Goal: Task Accomplishment & Management: Manage account settings

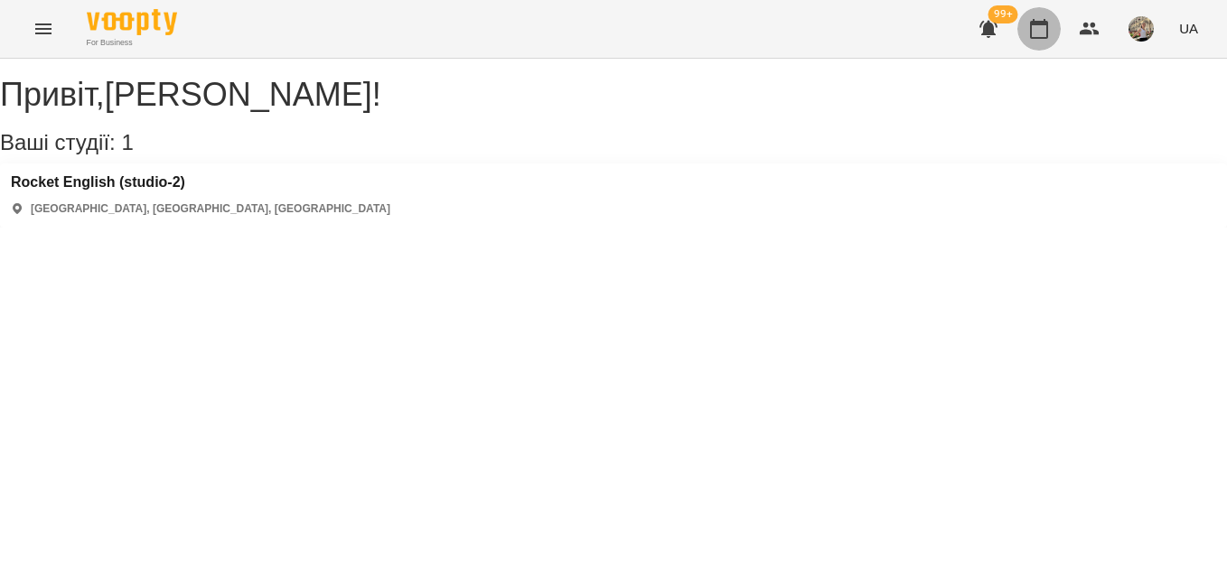
click at [1034, 13] on button "button" at bounding box center [1038, 28] width 43 height 43
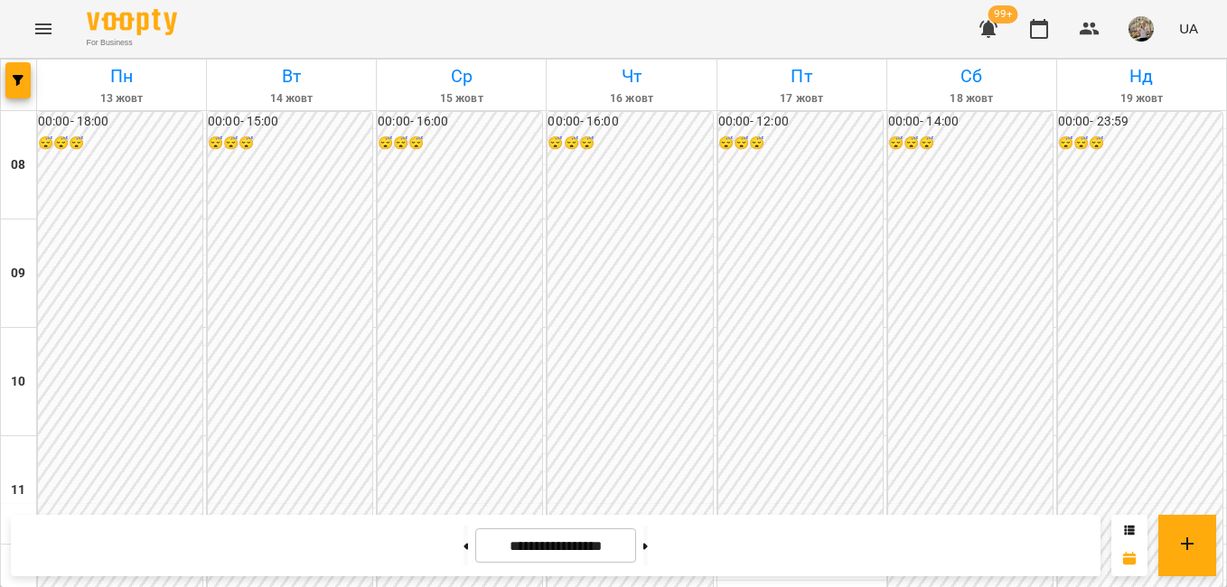
scroll to position [738, 0]
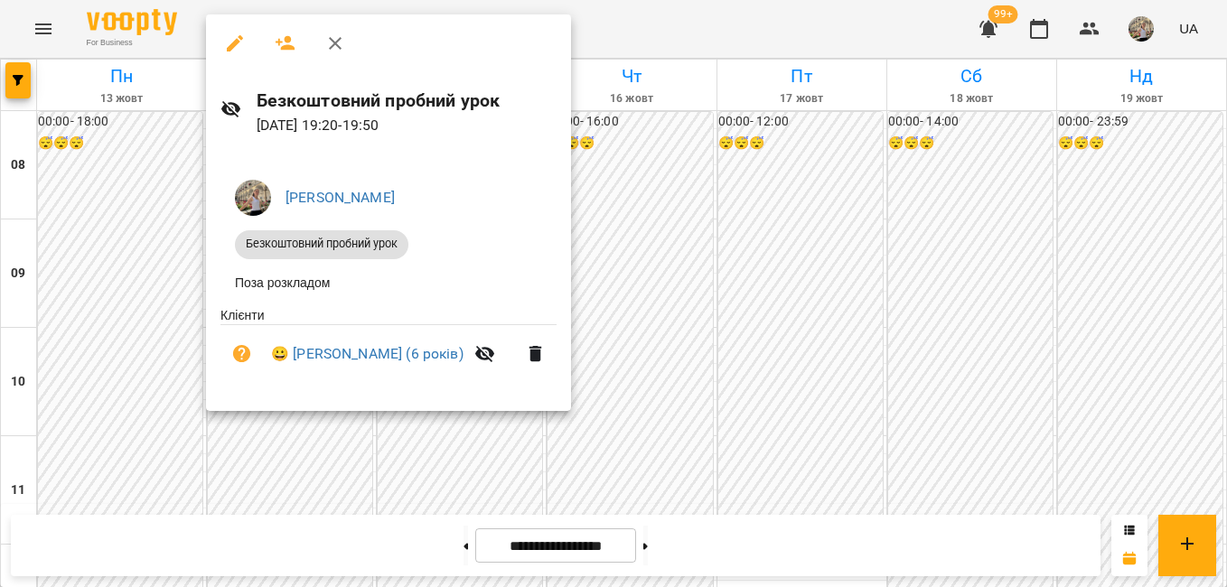
click at [633, 322] on div at bounding box center [613, 293] width 1227 height 587
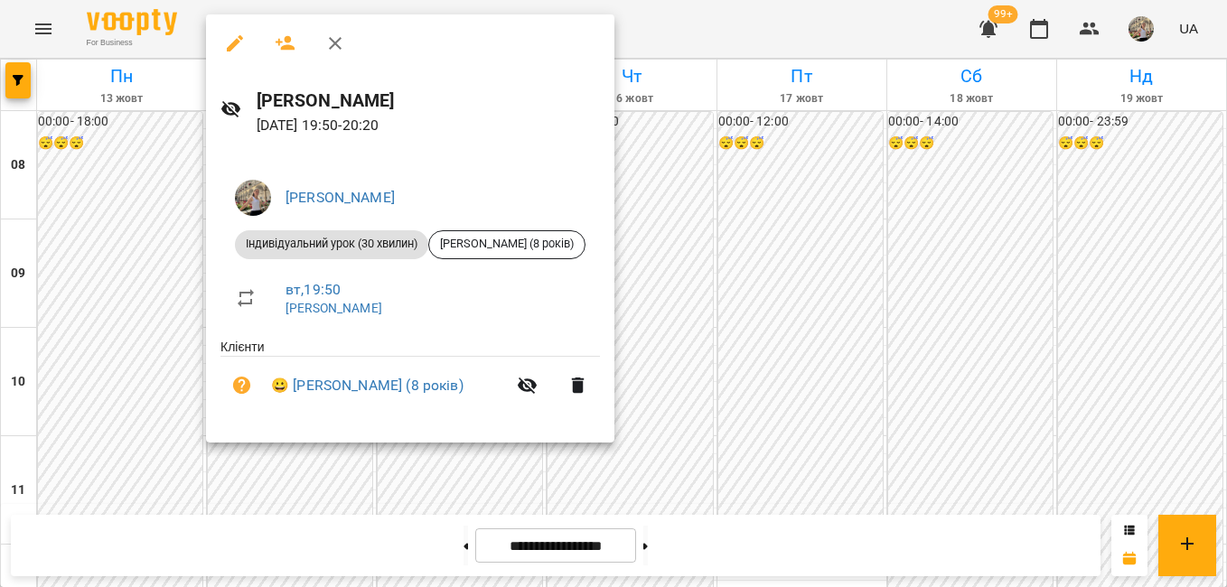
click at [703, 327] on div at bounding box center [613, 293] width 1227 height 587
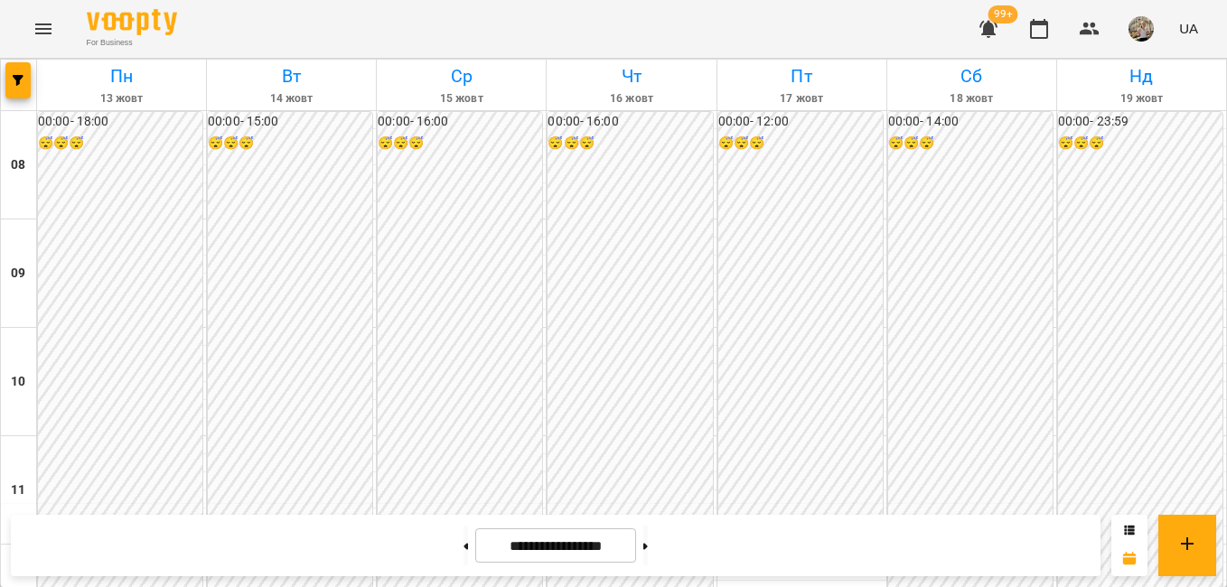
scroll to position [627, 0]
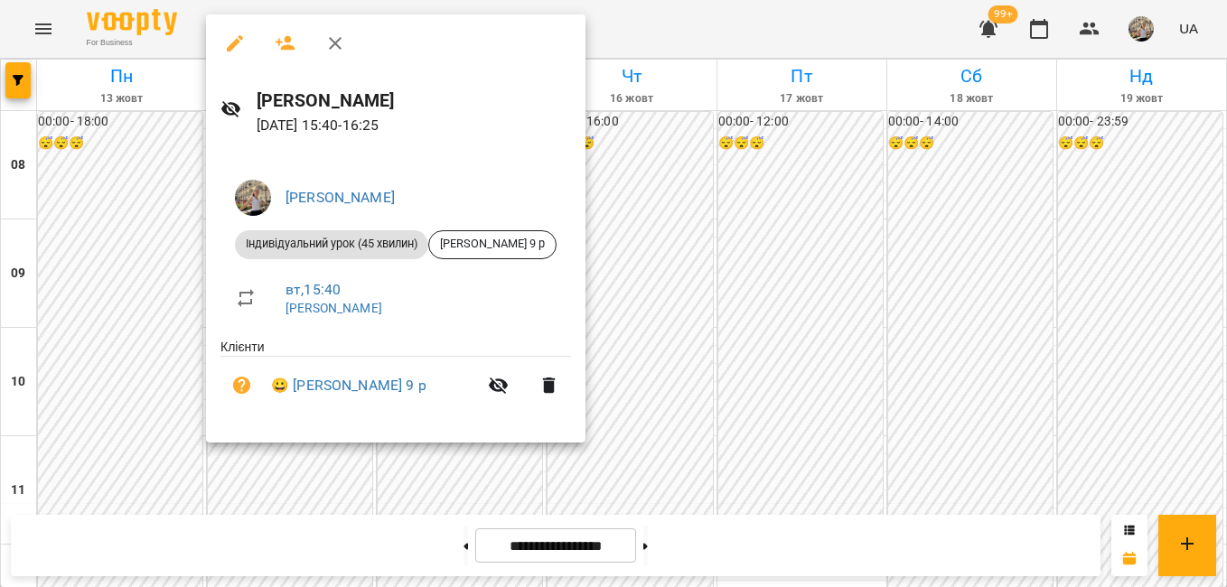
click at [156, 201] on div at bounding box center [613, 293] width 1227 height 587
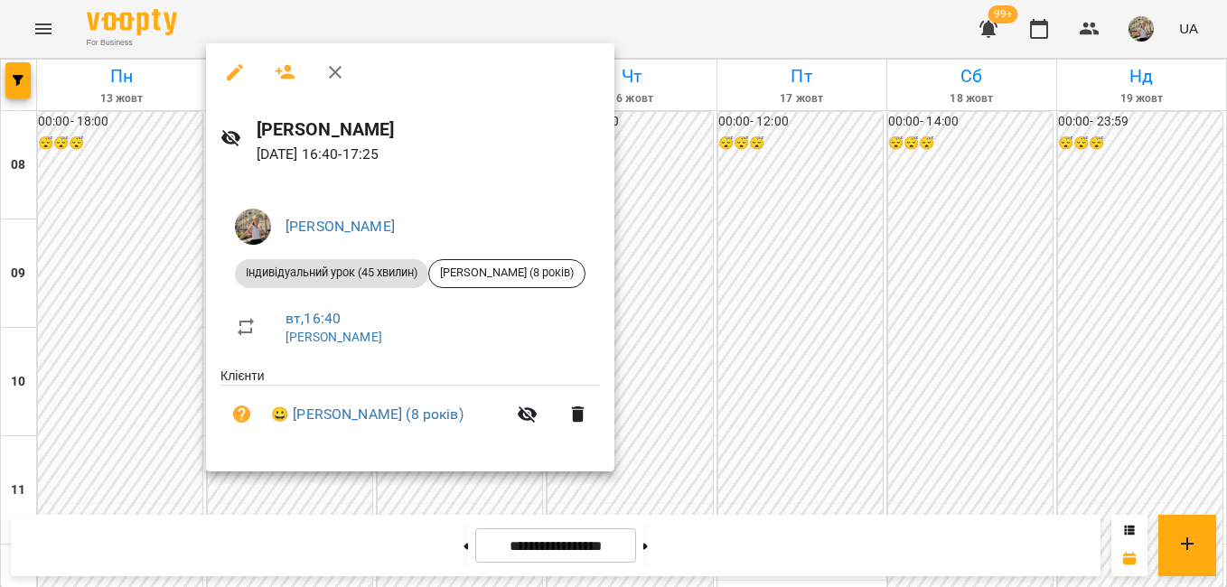
click at [193, 191] on div at bounding box center [613, 293] width 1227 height 587
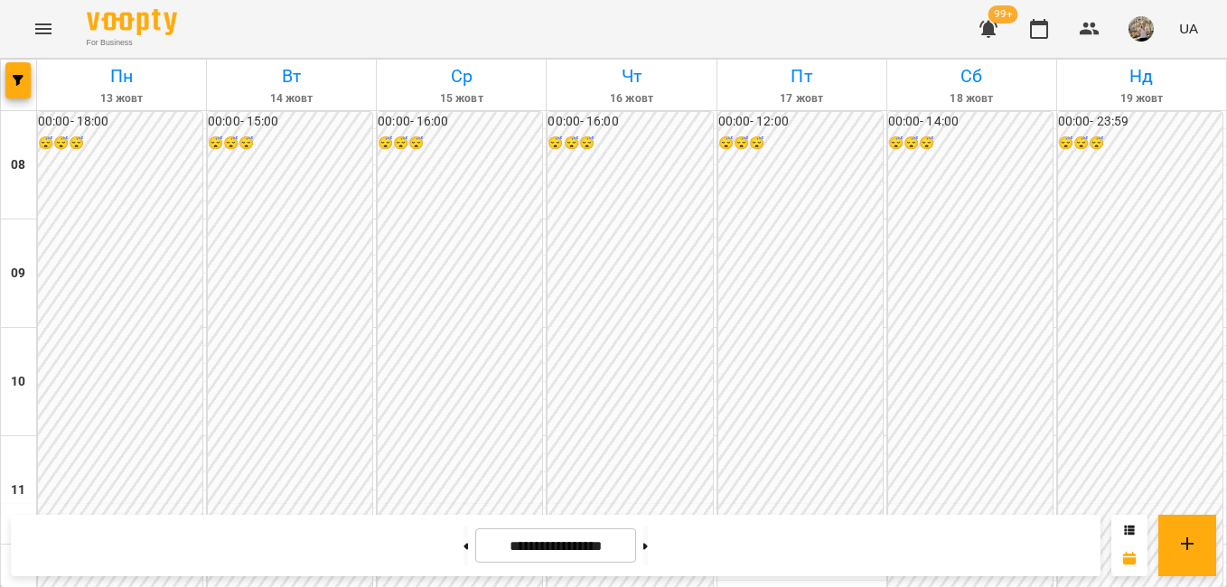
scroll to position [862, 0]
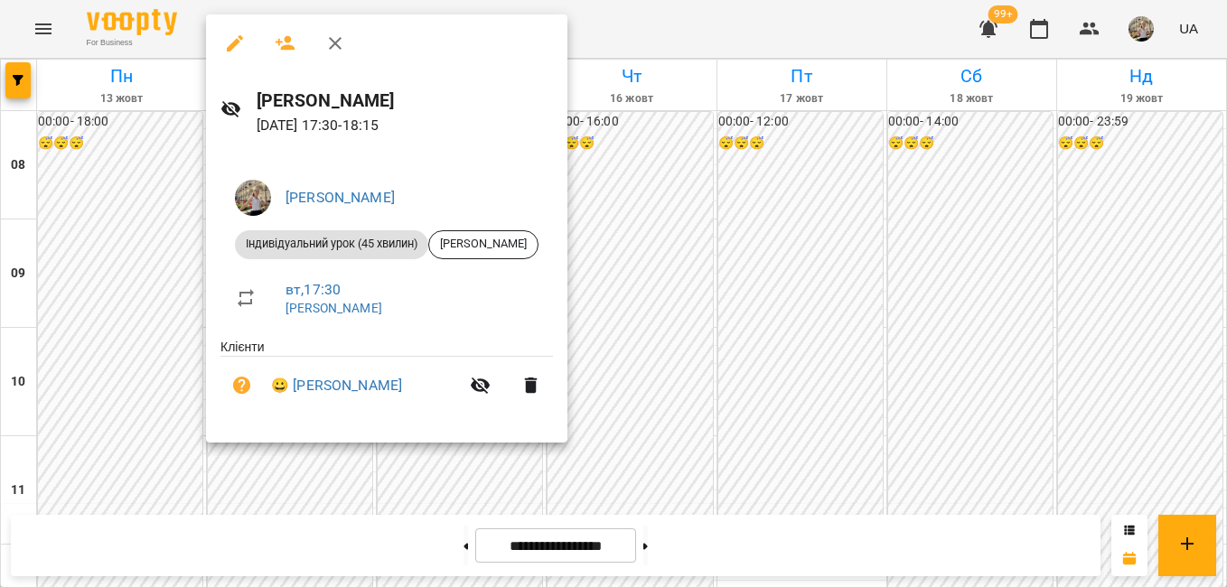
click at [626, 220] on div at bounding box center [613, 293] width 1227 height 587
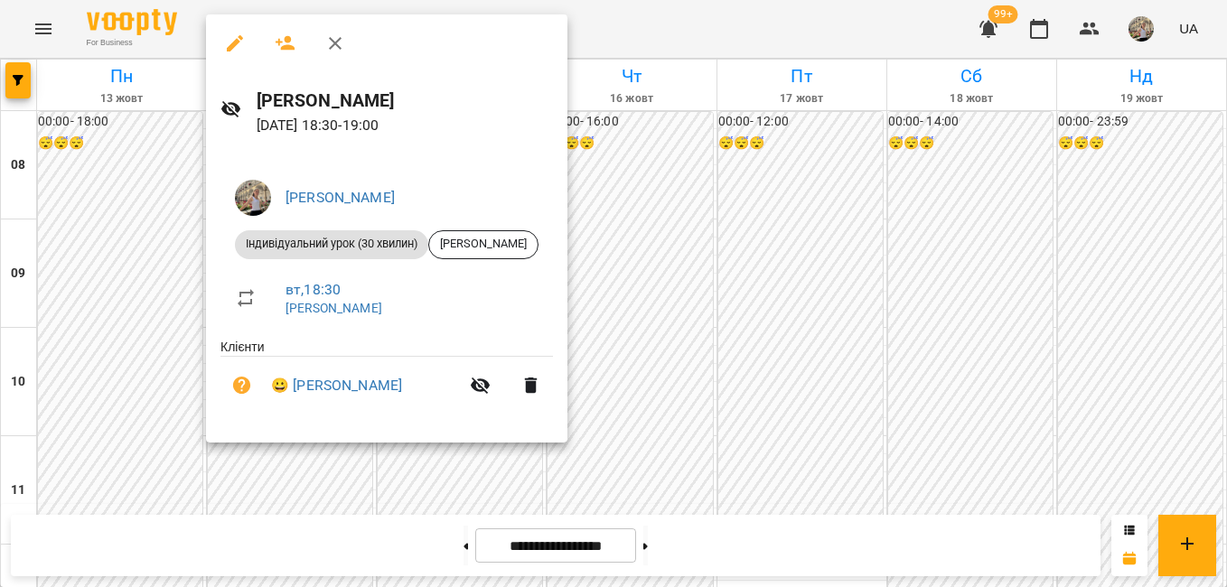
drag, startPoint x: 622, startPoint y: 180, endPoint x: 1074, endPoint y: 229, distance: 454.3
click at [622, 180] on div at bounding box center [613, 293] width 1227 height 587
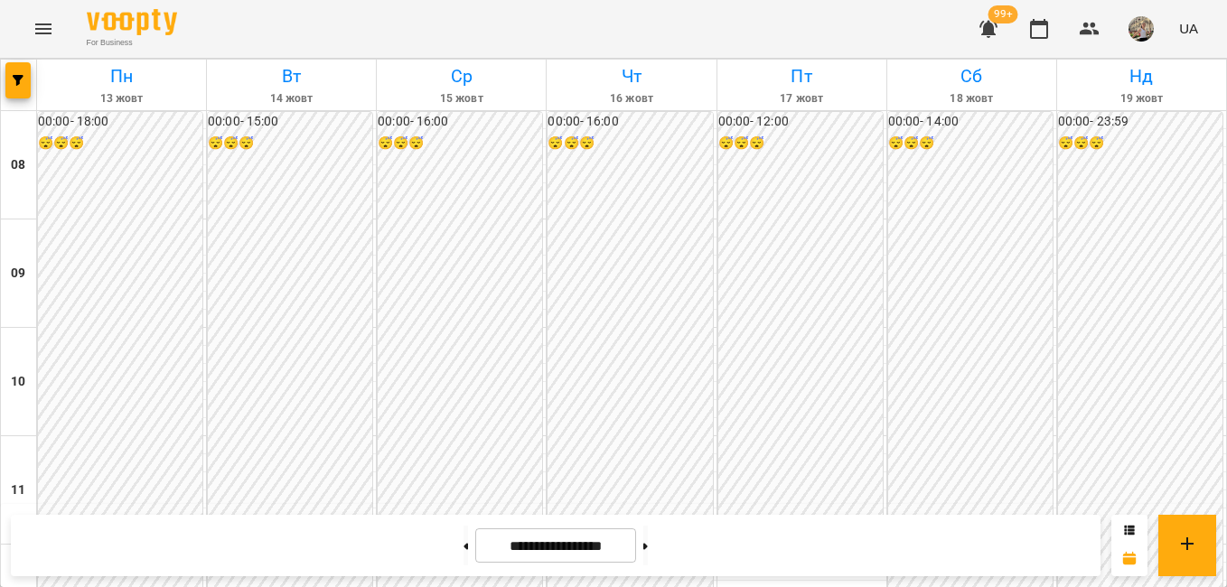
scroll to position [1003, 0]
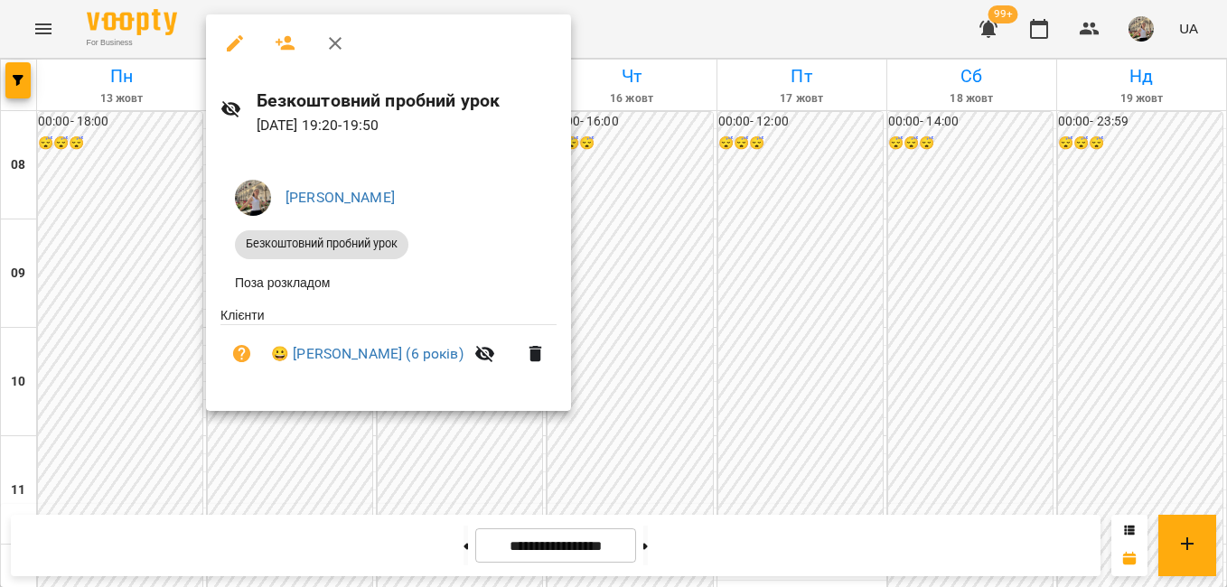
click at [807, 388] on div at bounding box center [613, 293] width 1227 height 587
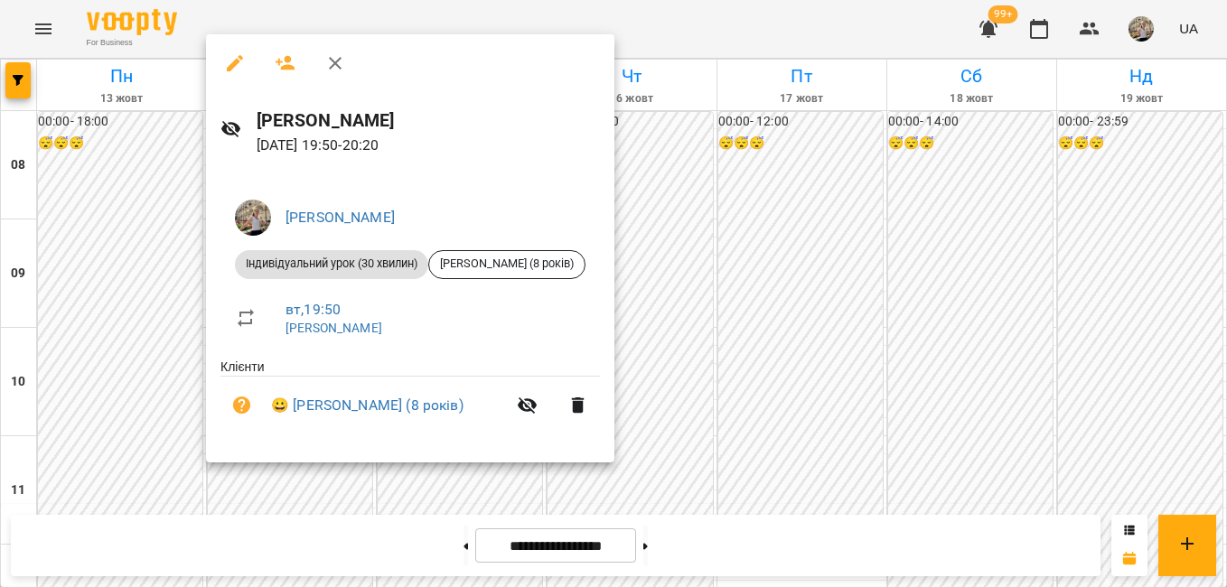
click at [690, 371] on div at bounding box center [613, 293] width 1227 height 587
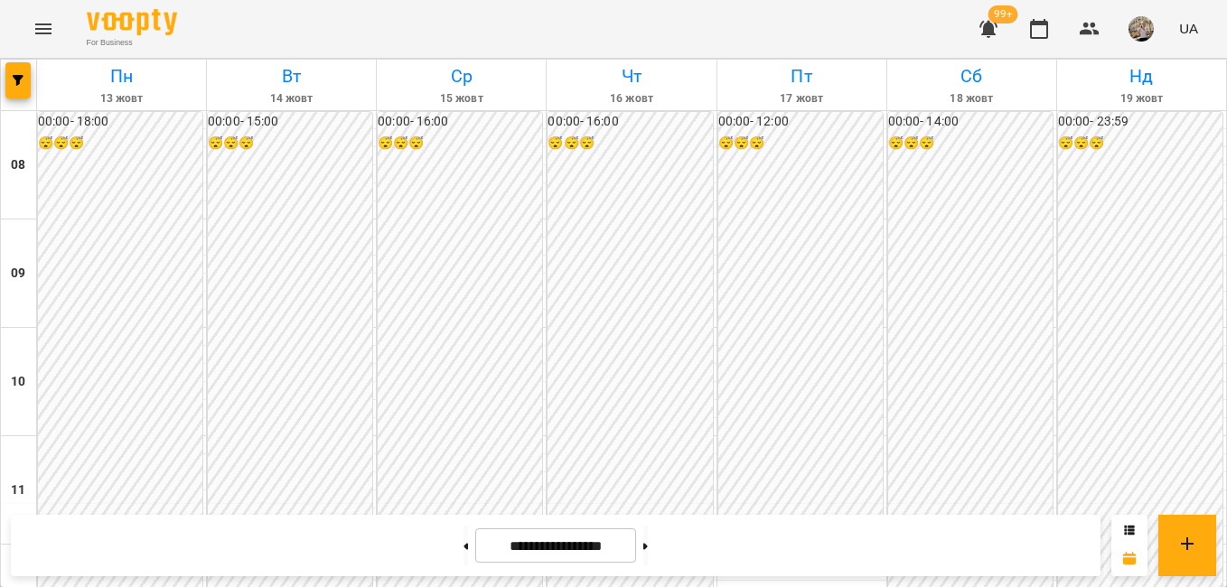
scroll to position [1100, 0]
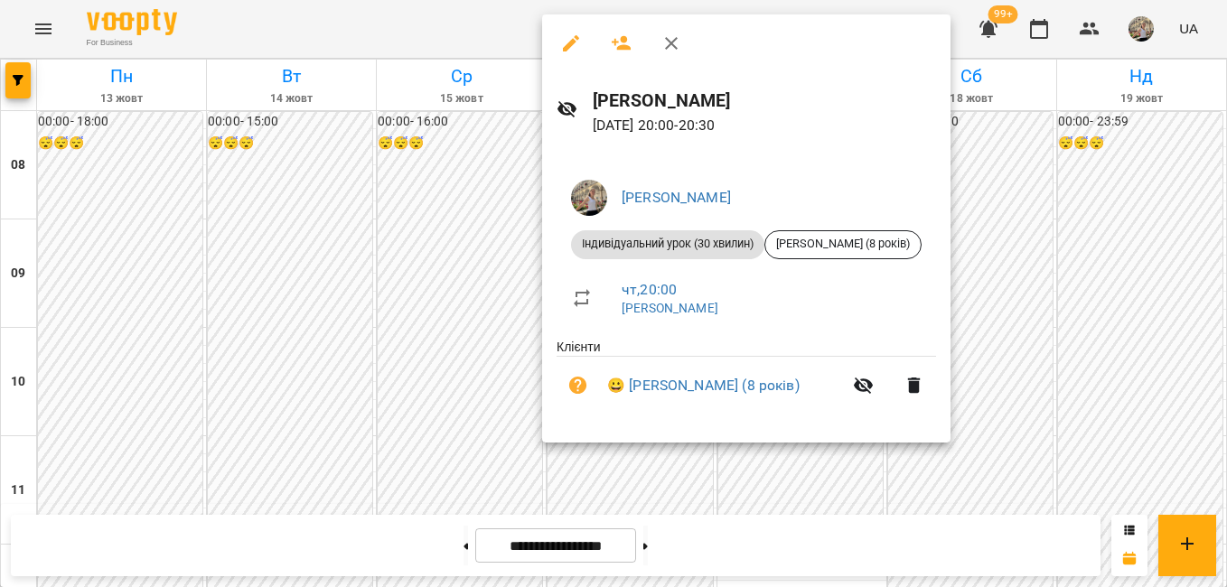
click at [950, 304] on div "Нарожна Анна Олегівна Індивідуальний урок (30 хвилин) Артем Коденець (8 років) …" at bounding box center [746, 297] width 408 height 293
click at [1226, 398] on div at bounding box center [613, 293] width 1227 height 587
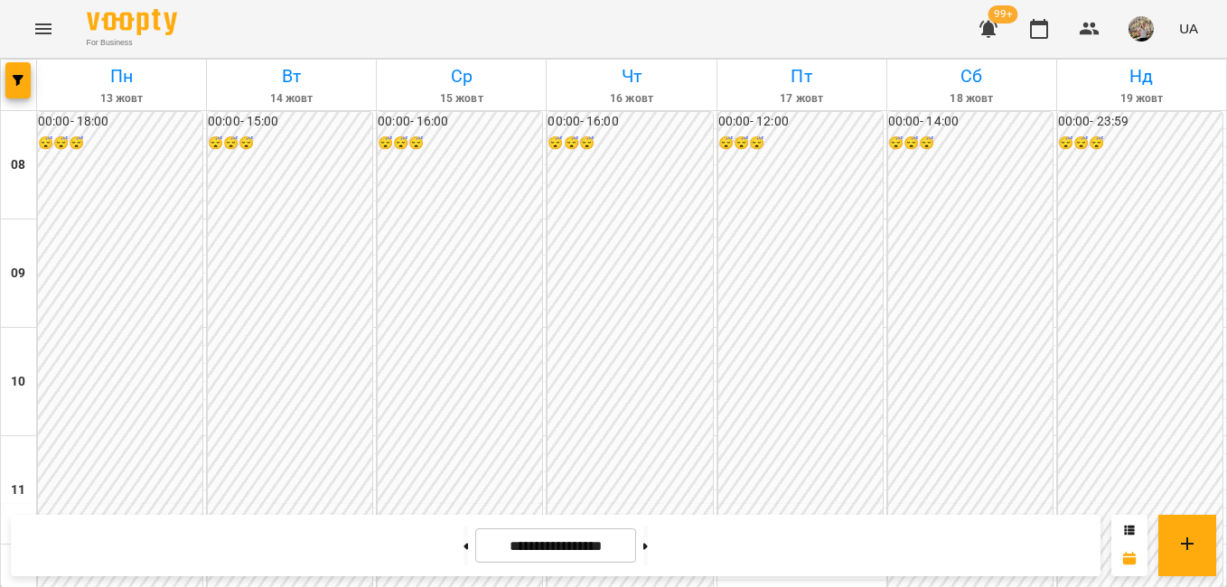
scroll to position [649, 0]
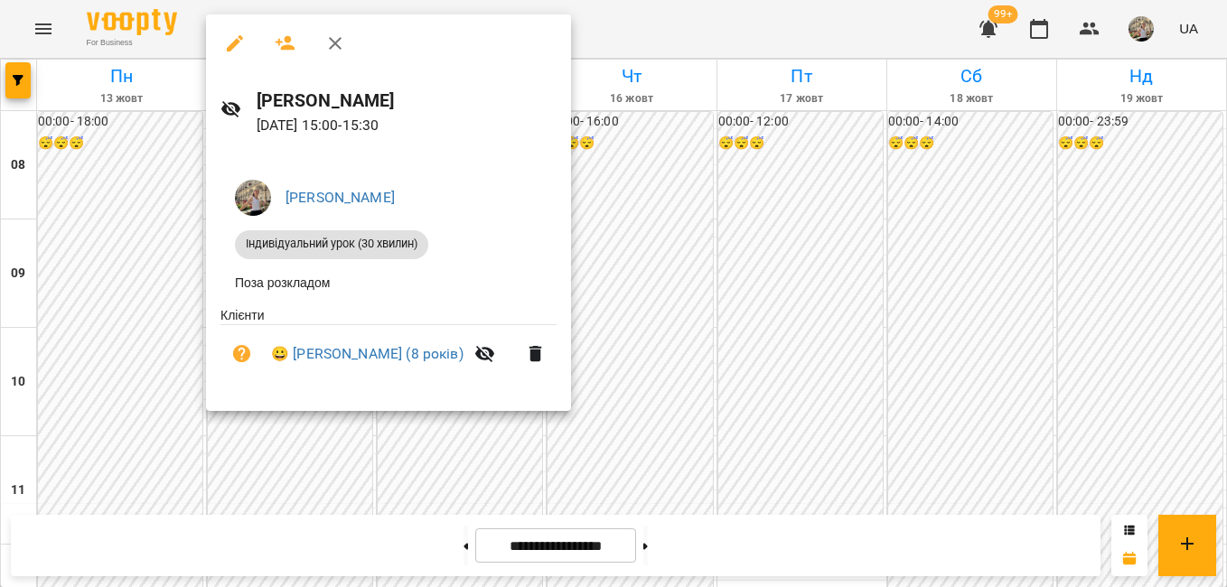
click at [635, 326] on div at bounding box center [613, 293] width 1227 height 587
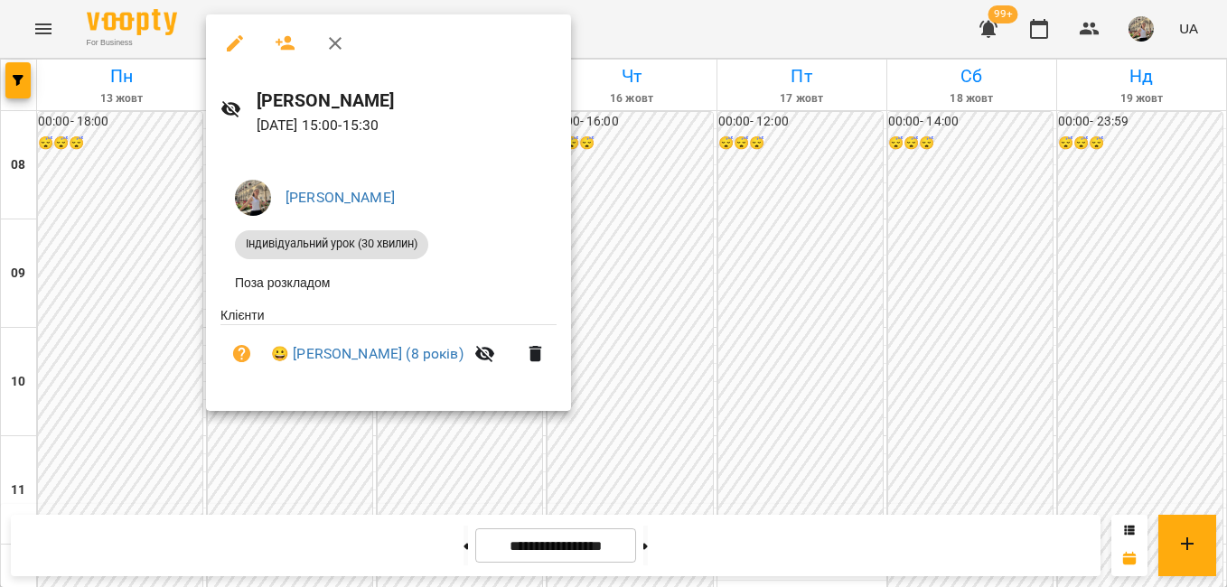
click at [630, 235] on div at bounding box center [613, 293] width 1227 height 587
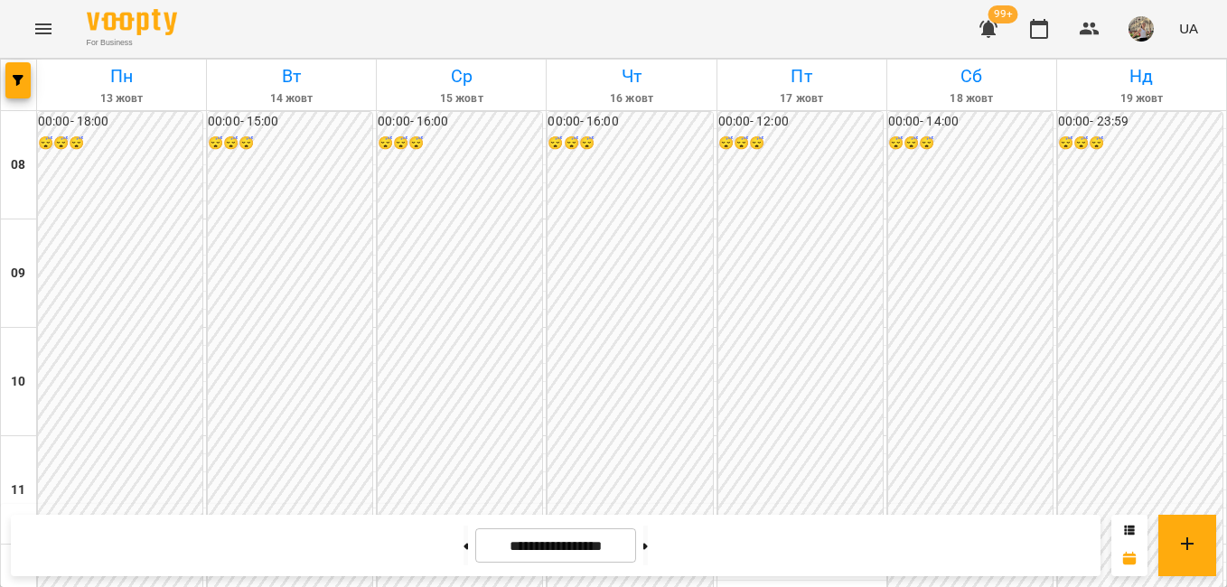
scroll to position [728, 0]
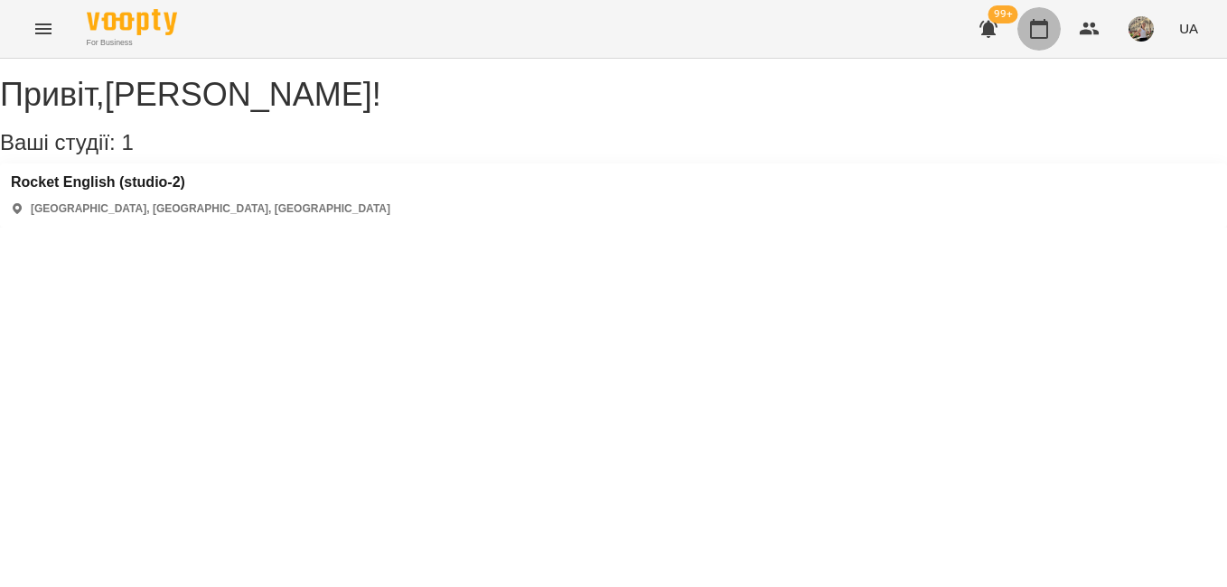
click at [1044, 17] on button "button" at bounding box center [1038, 28] width 43 height 43
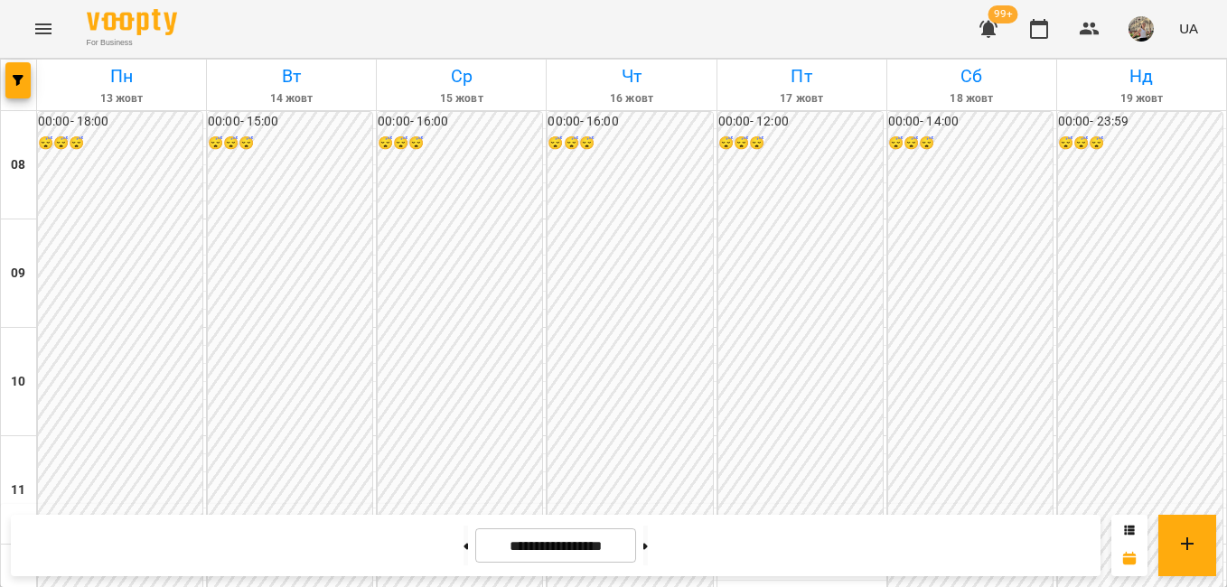
scroll to position [1074, 0]
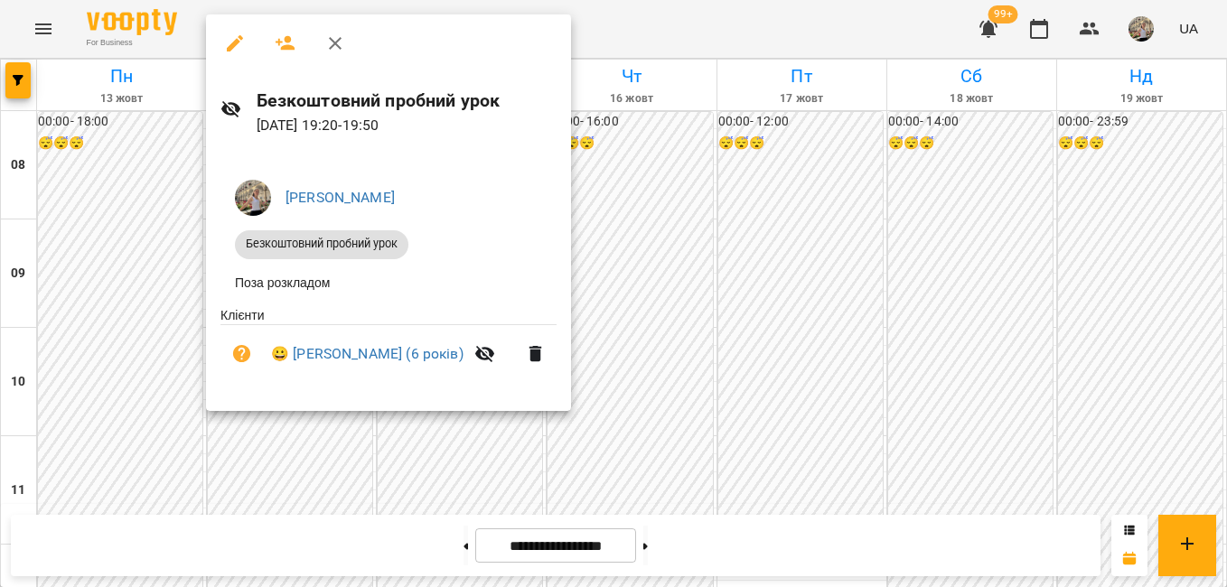
click at [744, 313] on div at bounding box center [613, 293] width 1227 height 587
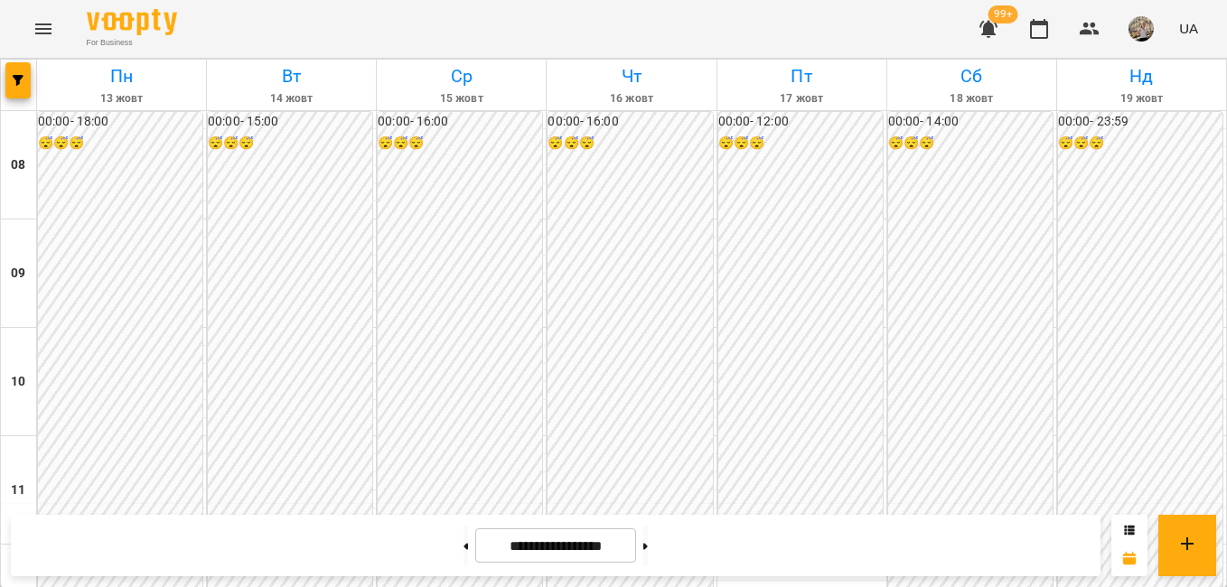
scroll to position [1100, 0]
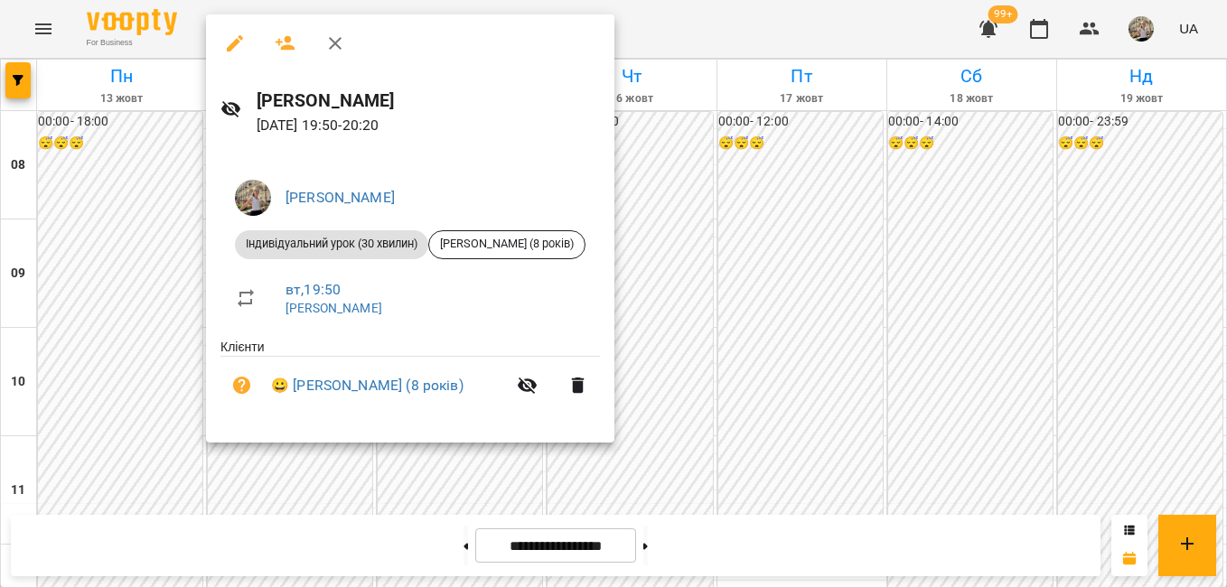
click at [710, 353] on div at bounding box center [613, 293] width 1227 height 587
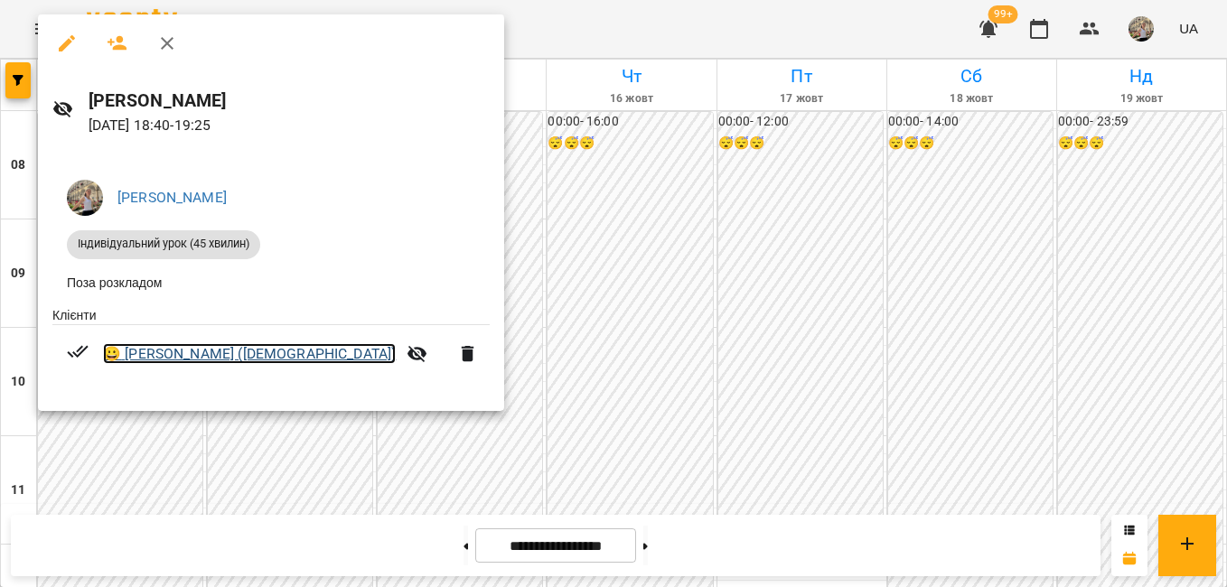
click at [191, 352] on link "😀 Іщенко Данило (10років)" at bounding box center [249, 354] width 293 height 22
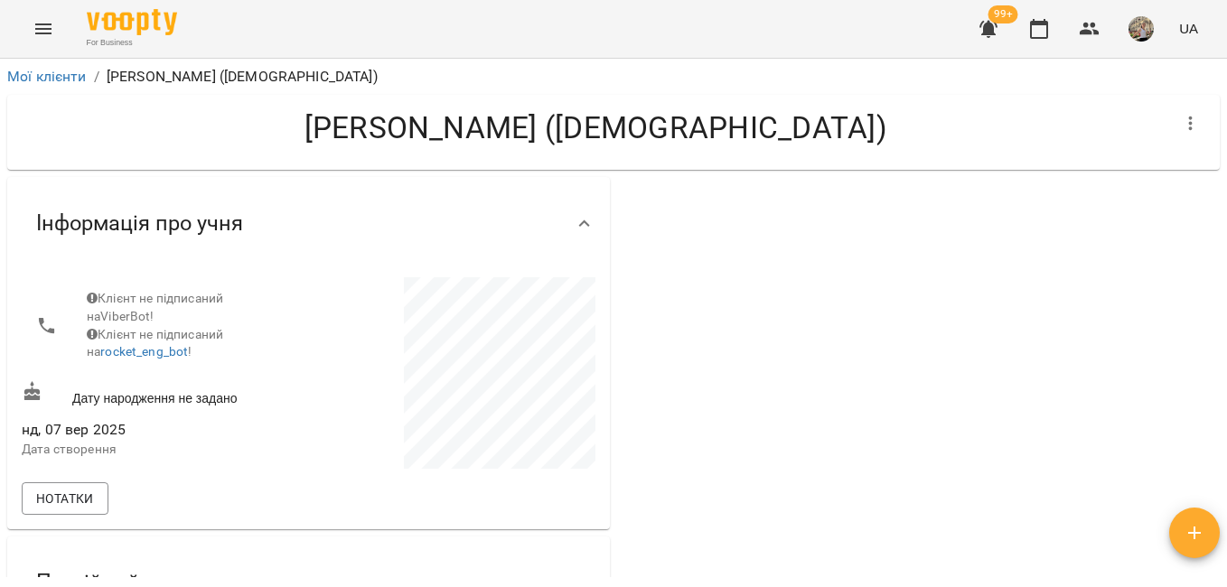
click at [541, 128] on h4 "Іщенко Данило (10років)" at bounding box center [595, 127] width 1147 height 37
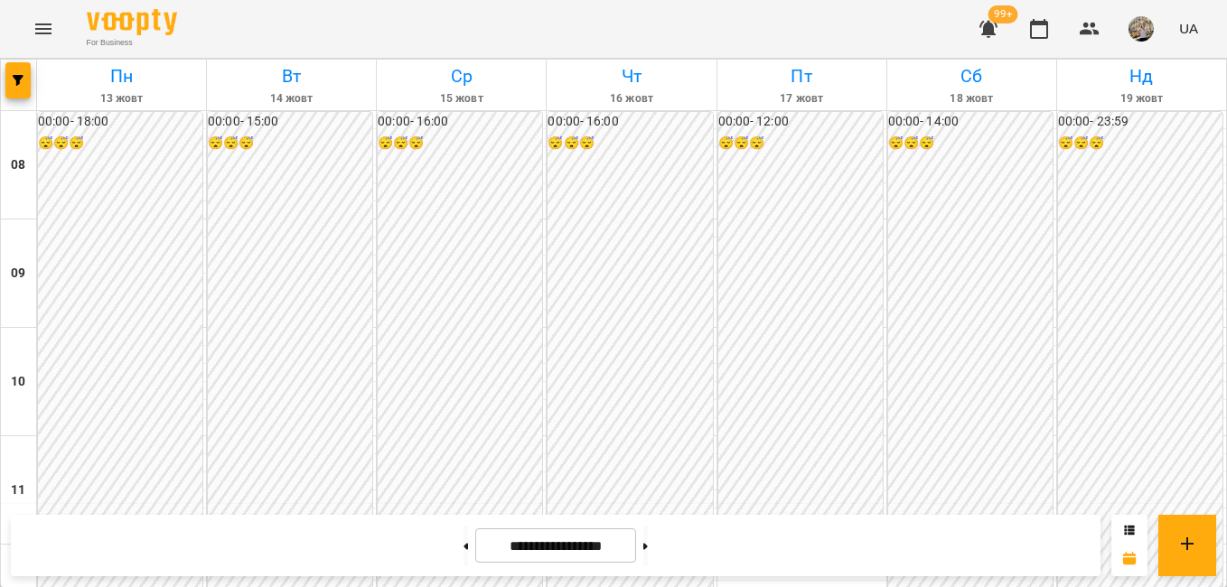
scroll to position [819, 0]
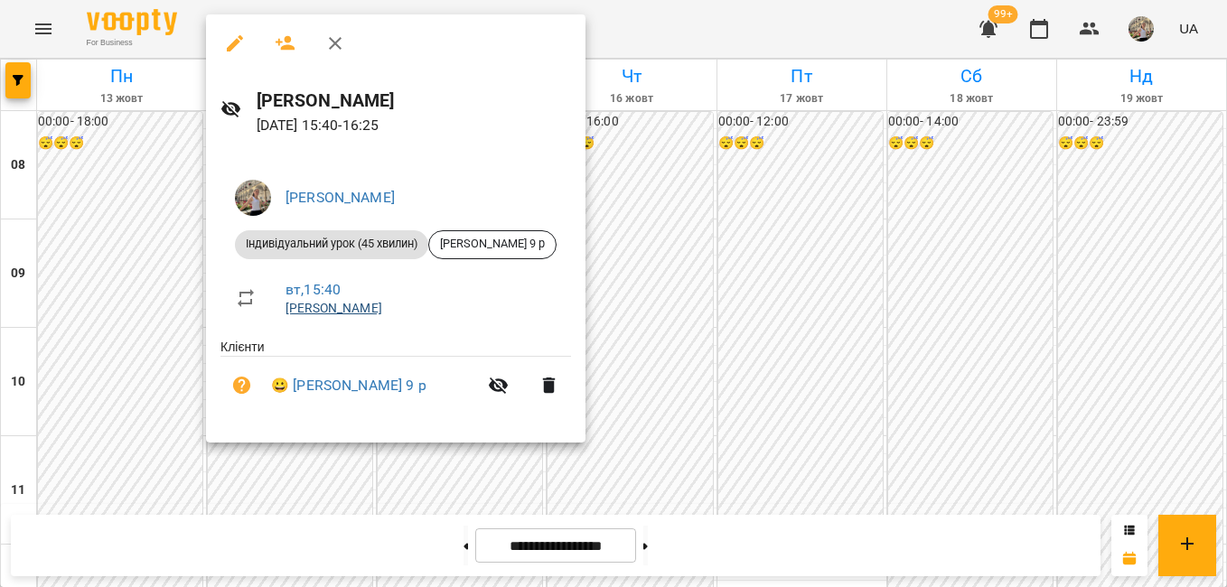
click at [347, 312] on link "[PERSON_NAME]" at bounding box center [333, 308] width 97 height 14
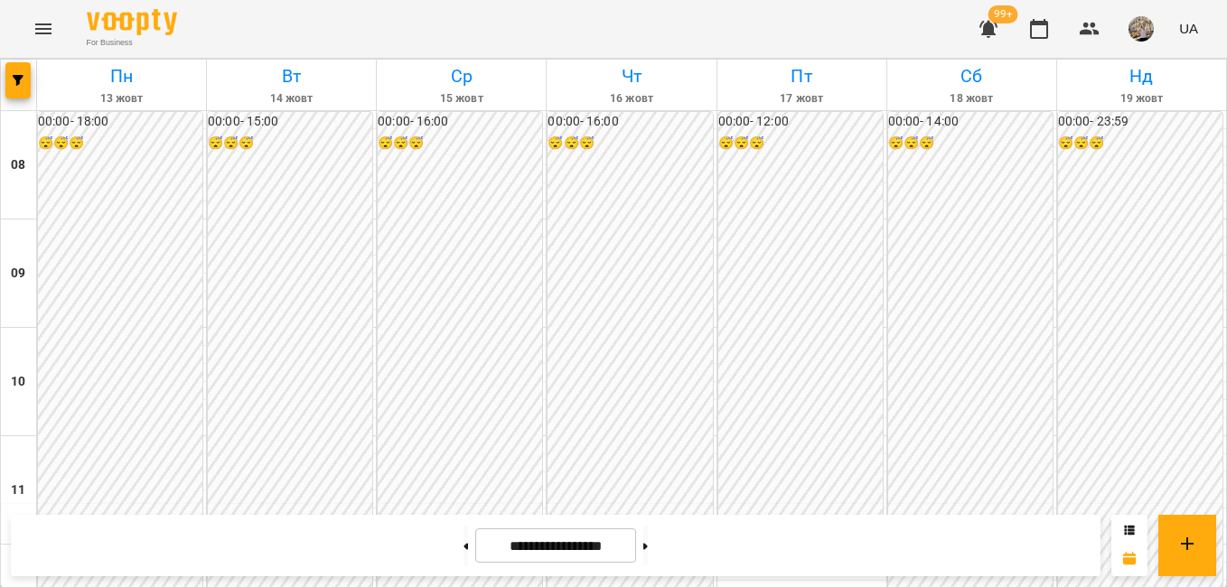
scroll to position [803, 0]
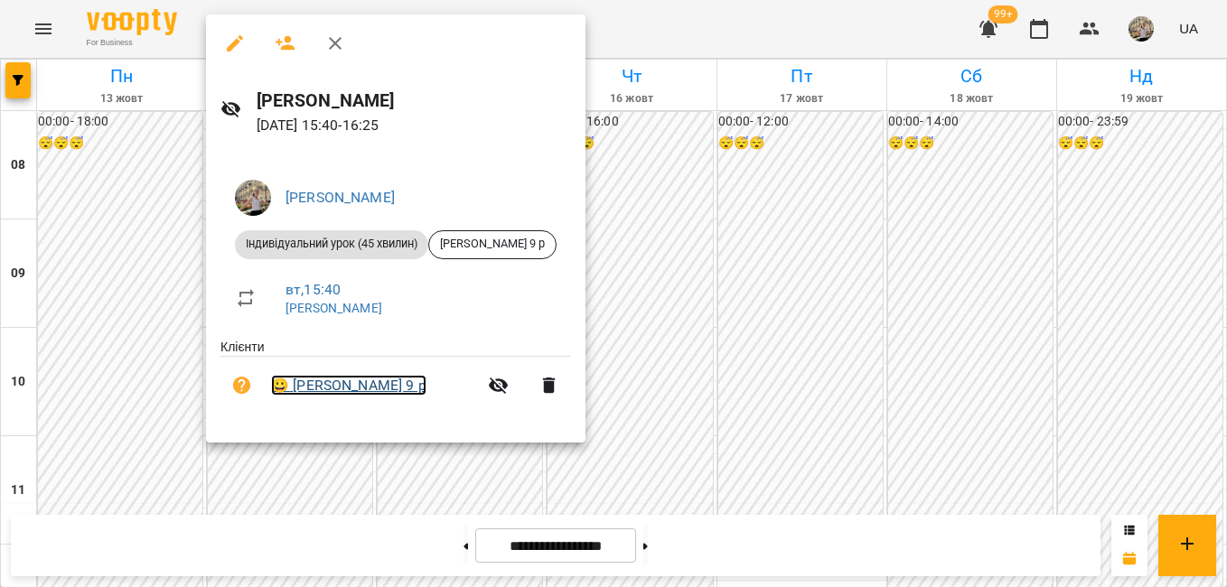
click at [370, 394] on link "😀 Давид Пархоменко 9 р" at bounding box center [348, 386] width 155 height 22
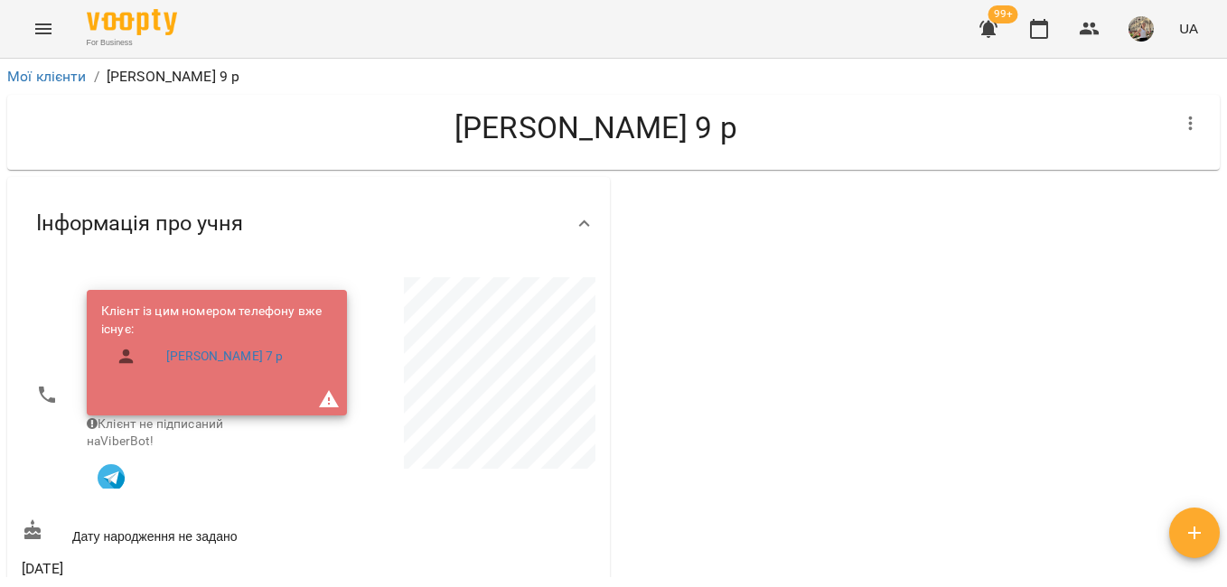
drag, startPoint x: 1226, startPoint y: 109, endPoint x: 1228, endPoint y: 133, distance: 23.6
click at [1226, 133] on html "For Business 99+ UA Мої клієнти / Давид Пархоменко 9 р Давид Пархоменко 9 р Інф…" at bounding box center [613, 323] width 1227 height 646
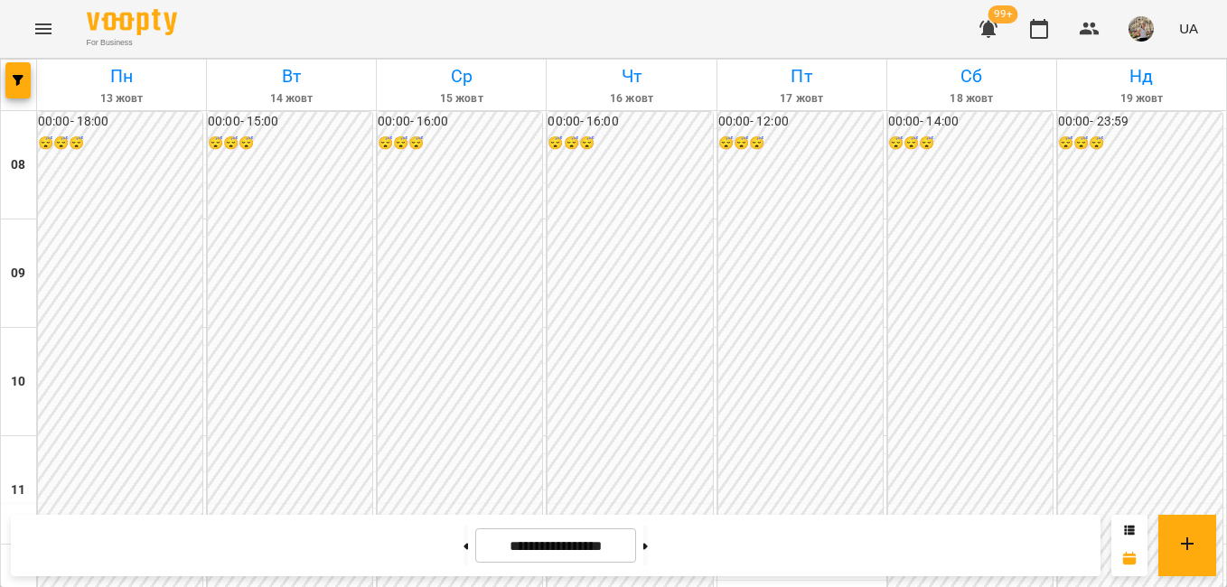
scroll to position [1029, 0]
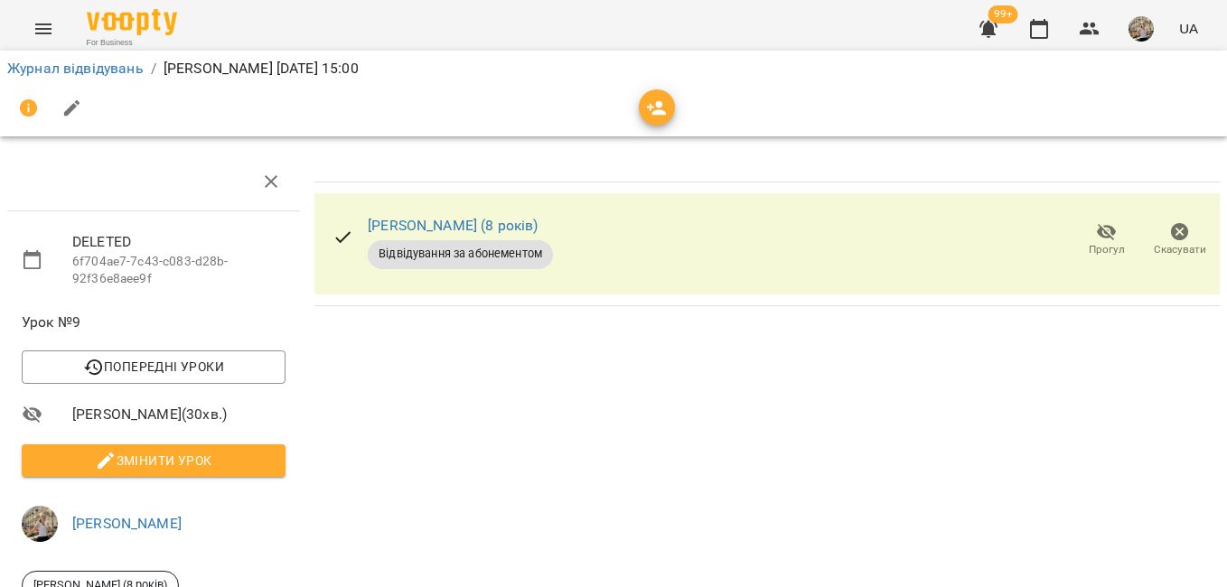
scroll to position [15, 0]
click at [252, 357] on span "Попередні уроки" at bounding box center [153, 367] width 235 height 22
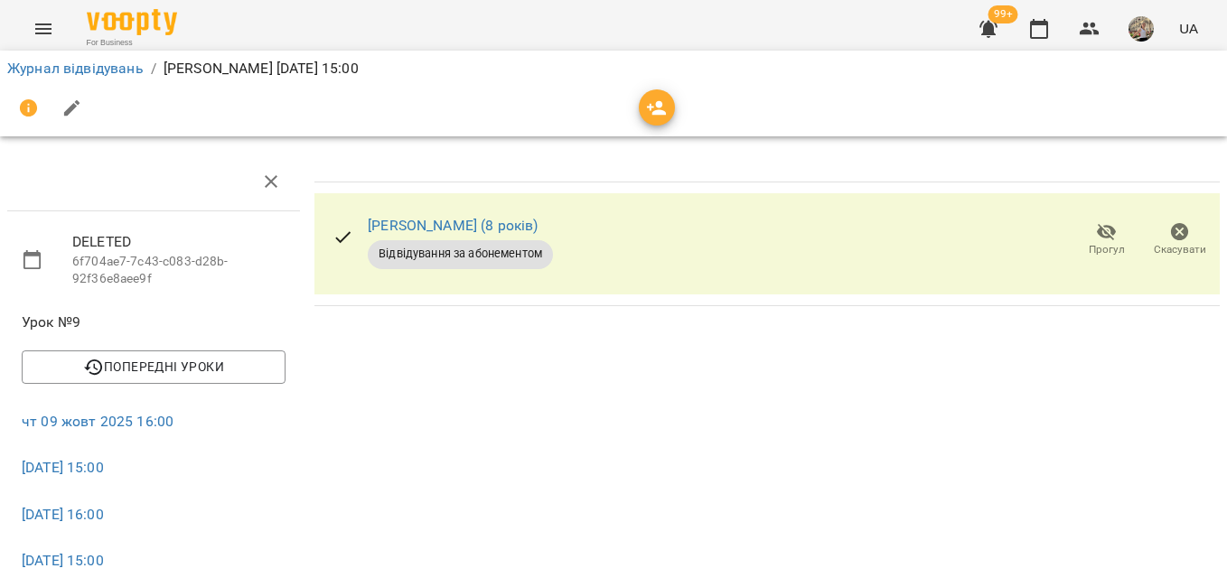
scroll to position [132, 0]
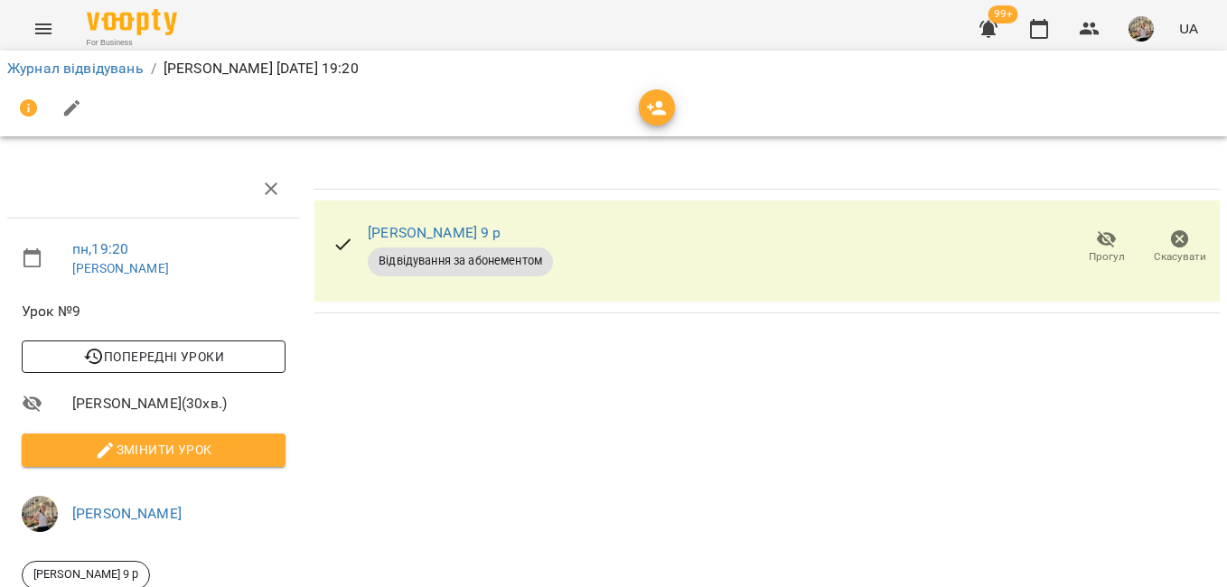
click at [181, 353] on span "Попередні уроки" at bounding box center [153, 357] width 235 height 22
